Goal: Information Seeking & Learning: Learn about a topic

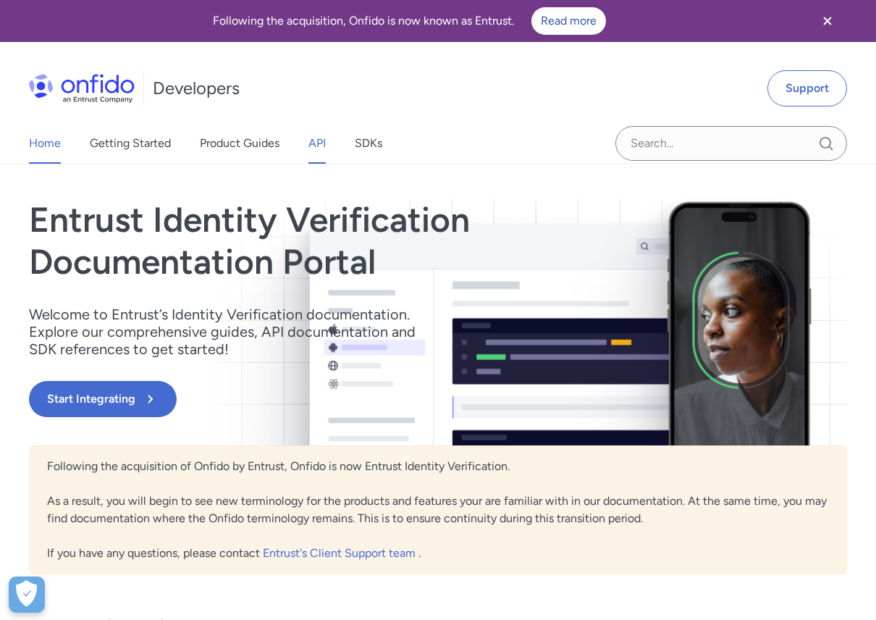
click at [310, 139] on link "API" at bounding box center [317, 143] width 17 height 41
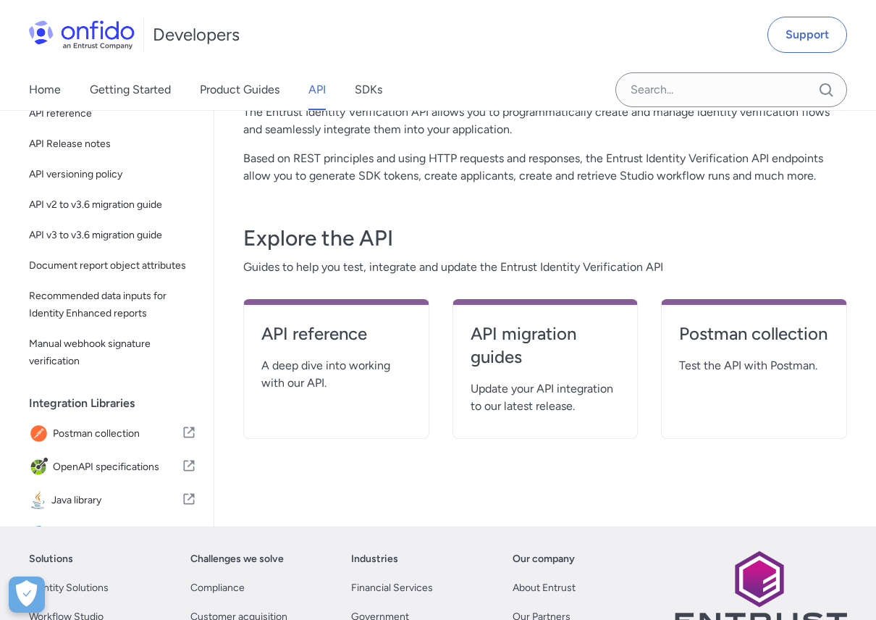
scroll to position [145, 0]
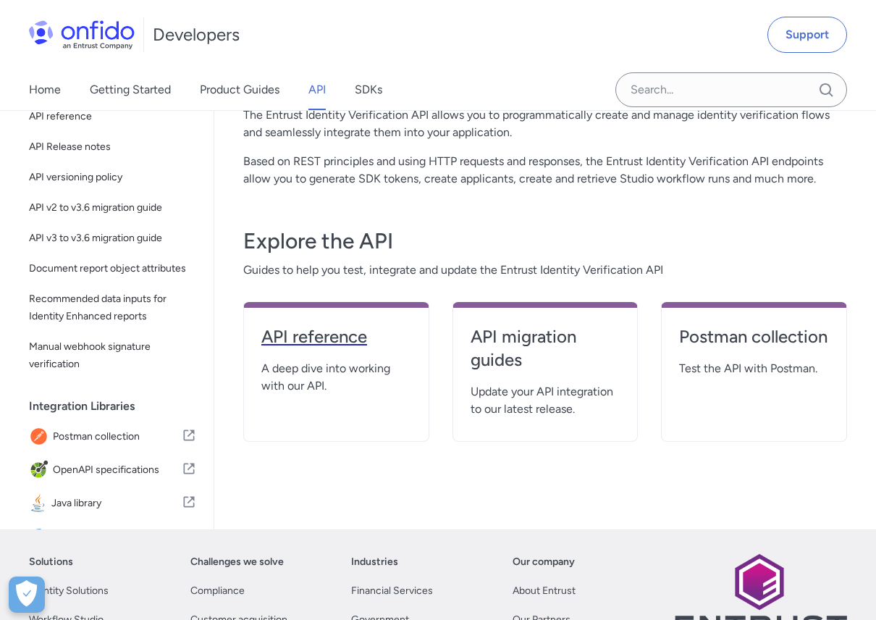
click at [350, 335] on h4 "API reference" at bounding box center [336, 336] width 150 height 23
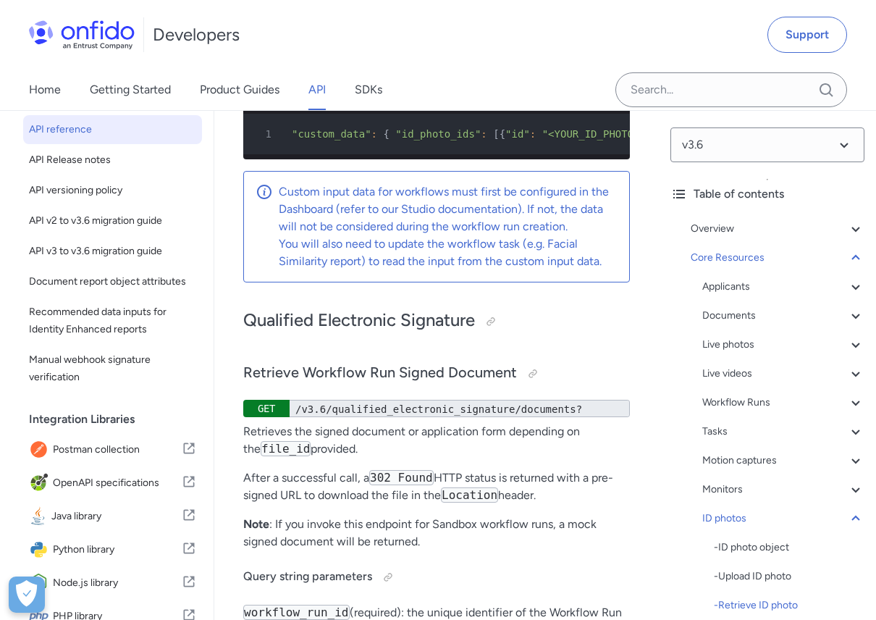
scroll to position [63993, 0]
